Goal: Information Seeking & Learning: Understand process/instructions

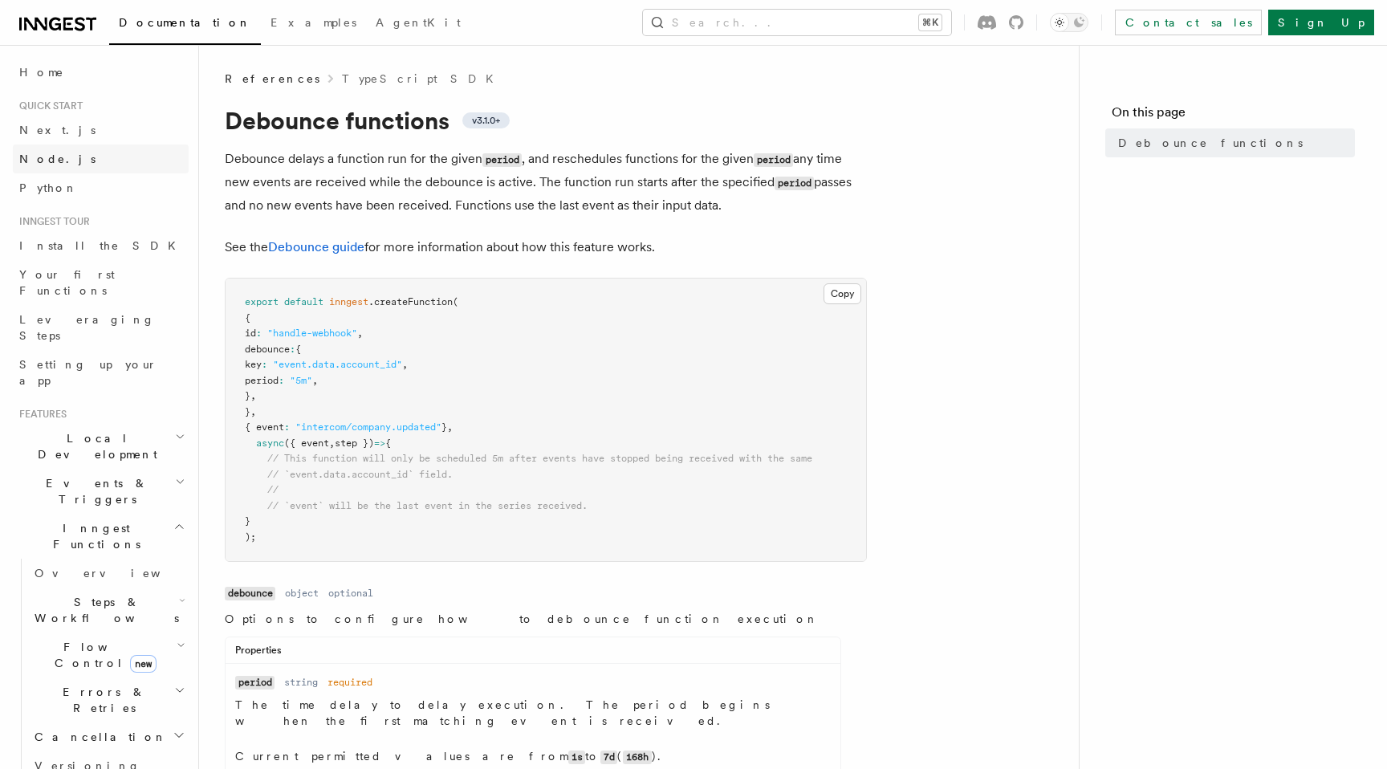
click at [39, 153] on span "Node.js" at bounding box center [57, 159] width 76 height 13
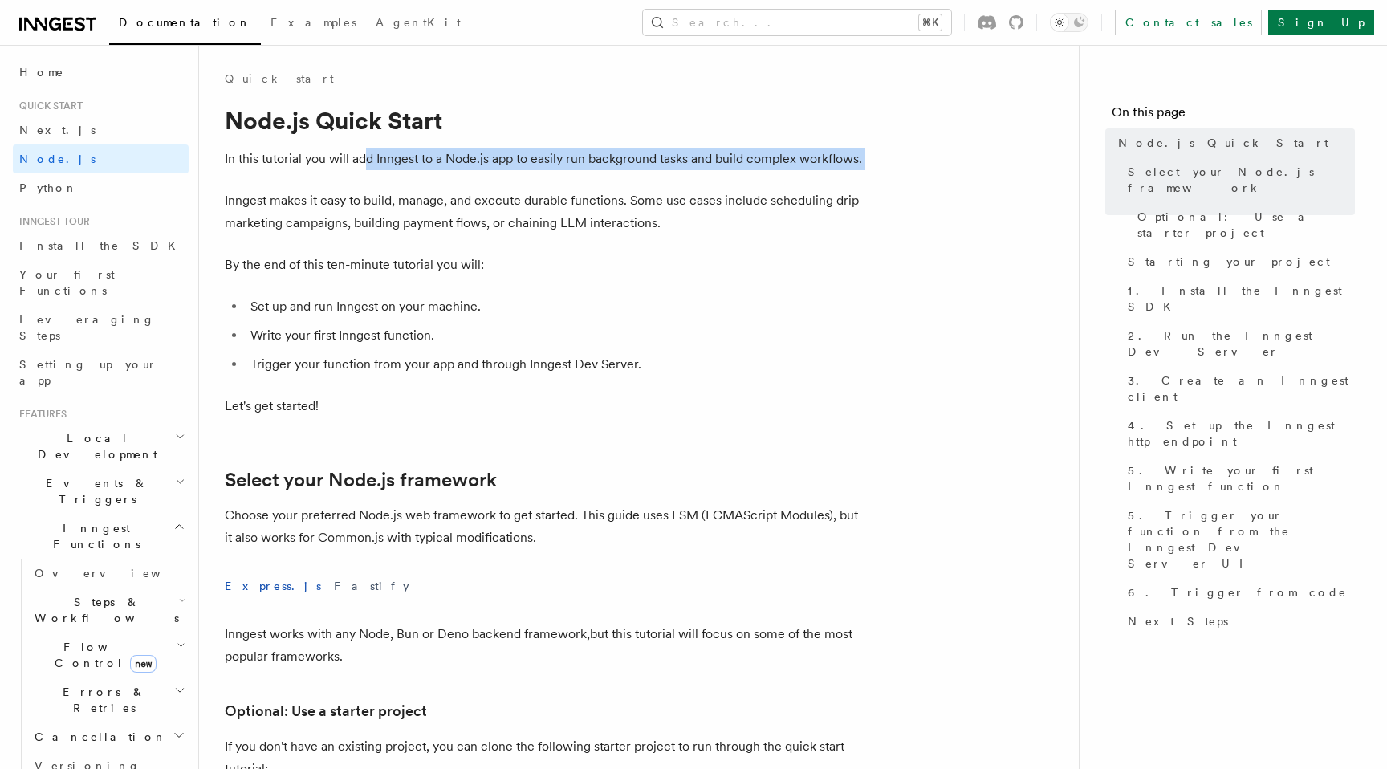
drag, startPoint x: 365, startPoint y: 157, endPoint x: 370, endPoint y: 178, distance: 22.2
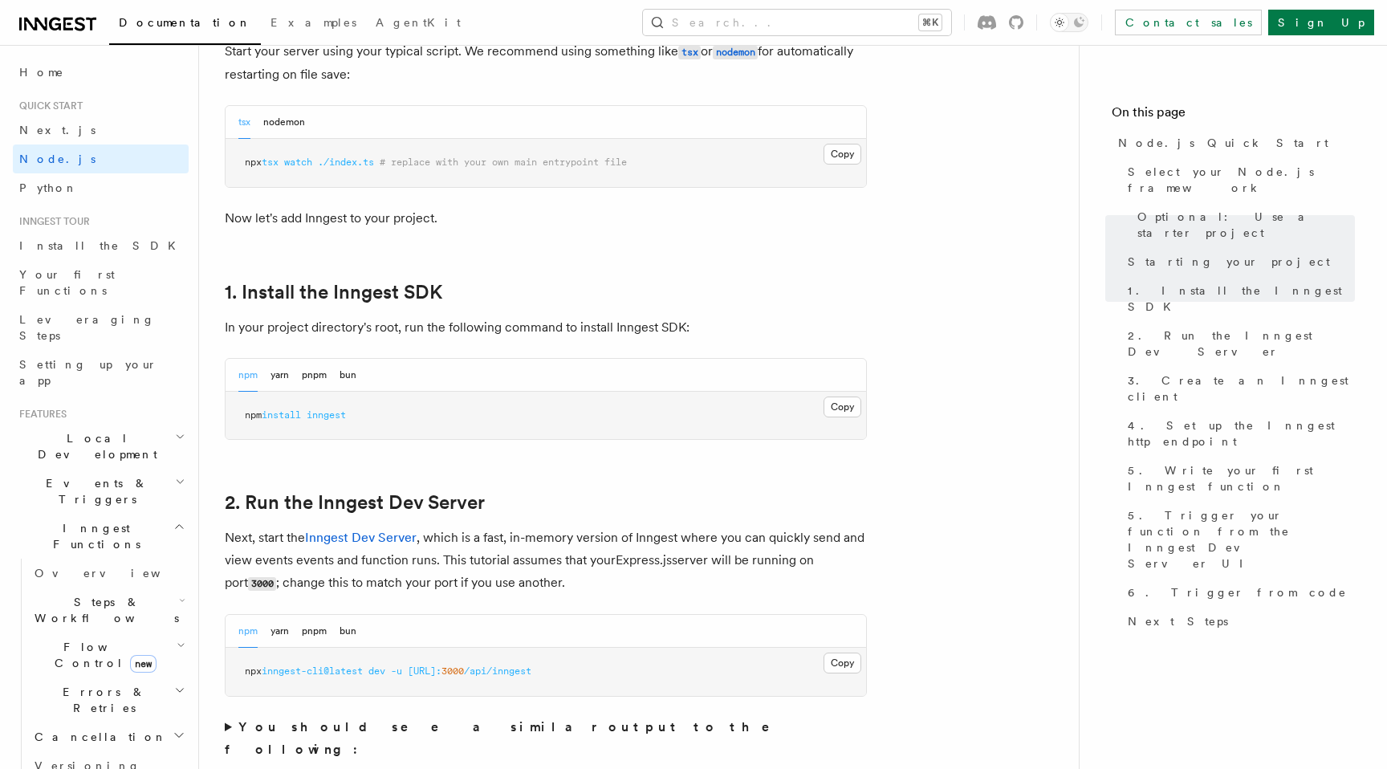
scroll to position [836, 0]
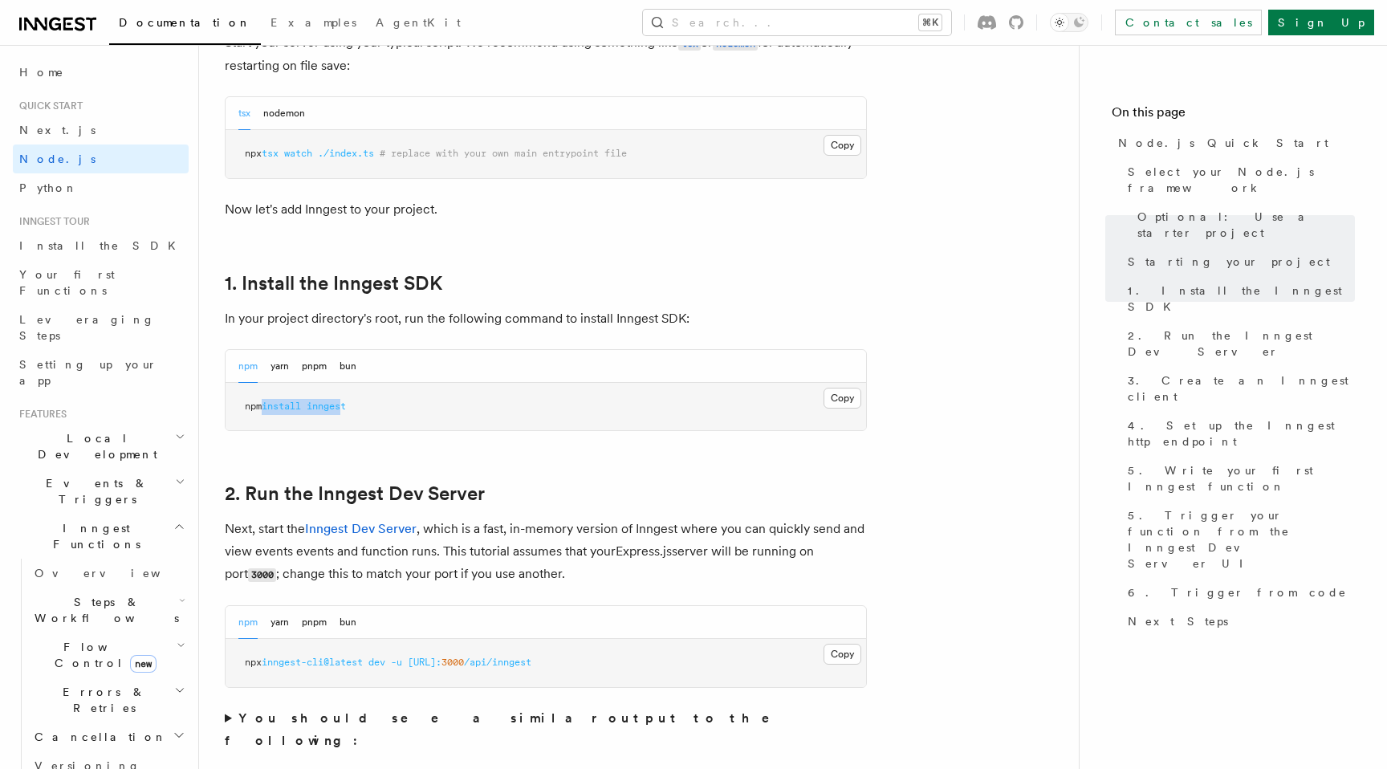
drag, startPoint x: 266, startPoint y: 407, endPoint x: 350, endPoint y: 413, distance: 84.5
click at [350, 413] on pre "npm install inngest" at bounding box center [546, 407] width 641 height 48
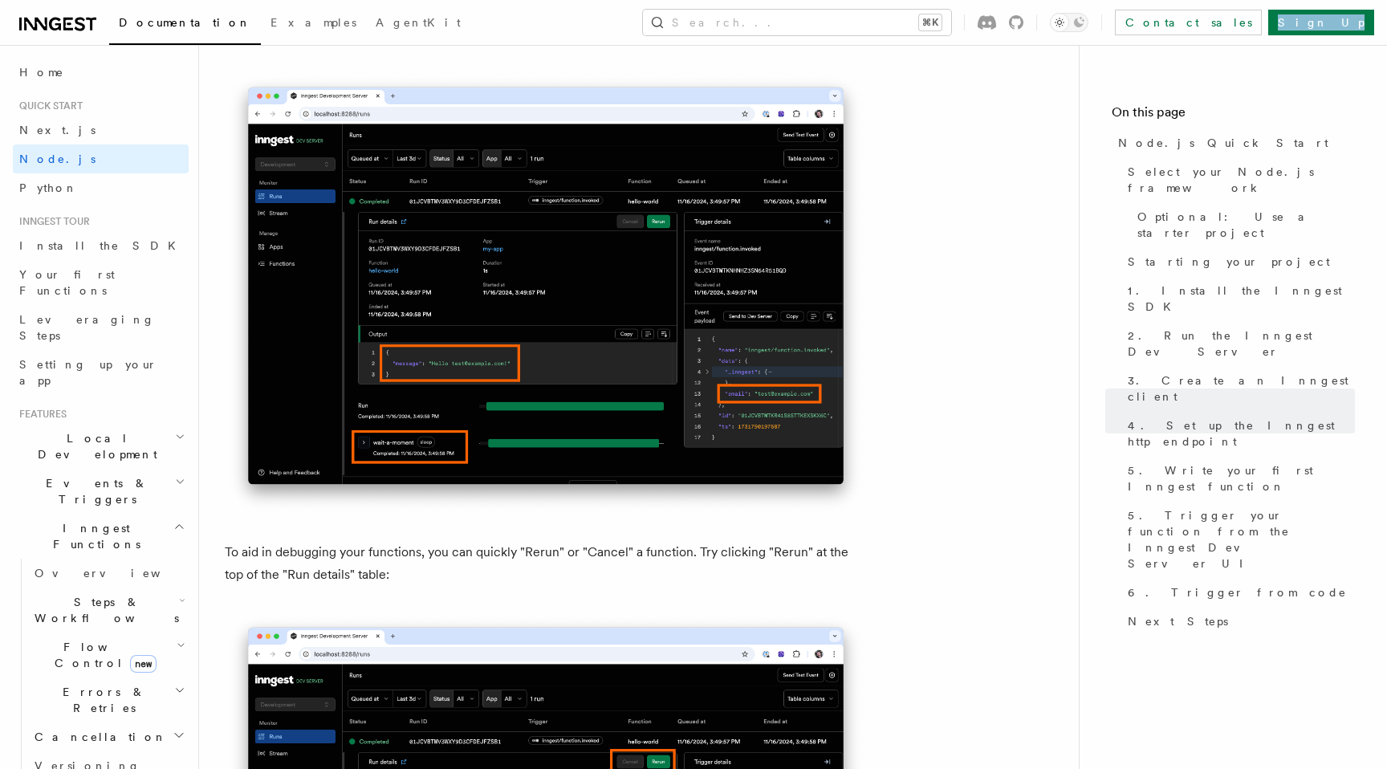
scroll to position [6623, 0]
